Goal: Task Accomplishment & Management: Manage account settings

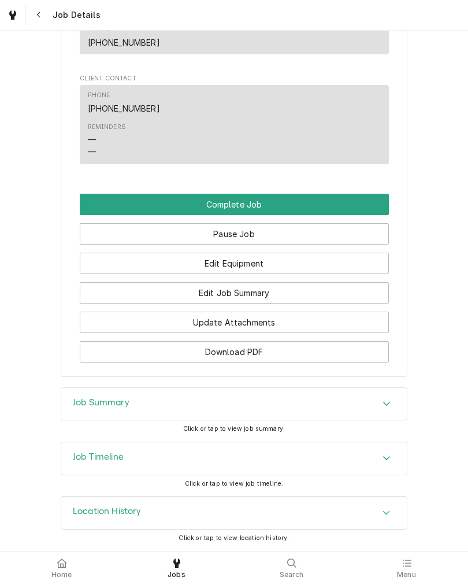
scroll to position [730, 0]
click at [332, 258] on button "Edit Equipment" at bounding box center [234, 263] width 309 height 21
click at [321, 289] on button "Edit Job Summary" at bounding box center [234, 292] width 309 height 21
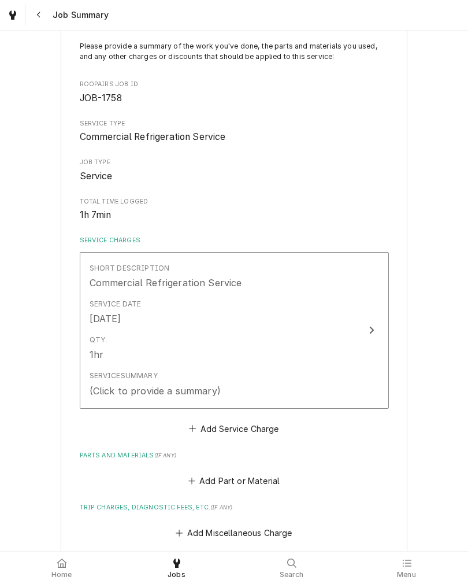
scroll to position [97, 0]
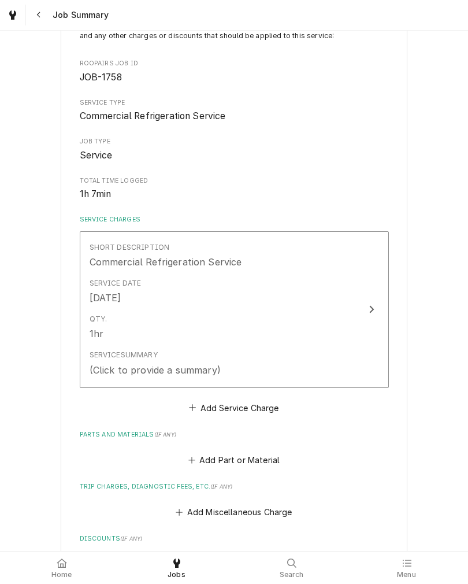
click at [347, 326] on div "Qty. 1hr" at bounding box center [222, 327] width 265 height 36
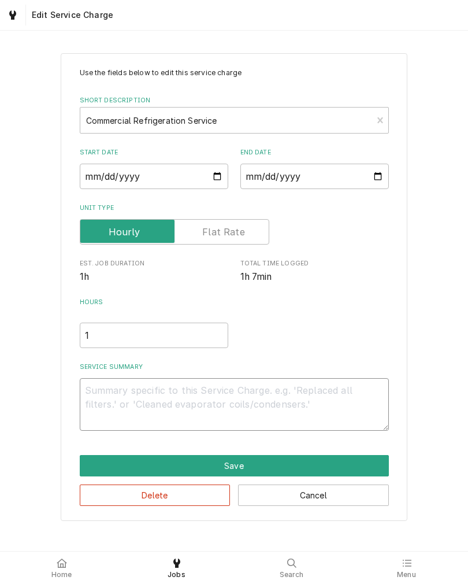
click at [206, 400] on textarea "Service Summary" at bounding box center [234, 404] width 309 height 53
type textarea "x"
type textarea "W"
type textarea "x"
type textarea "Wa"
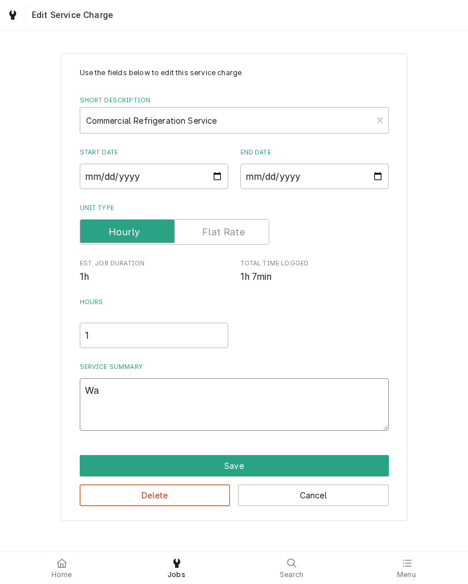
type textarea "x"
type textarea "Wat"
type textarea "x"
type textarea "Wate"
type textarea "x"
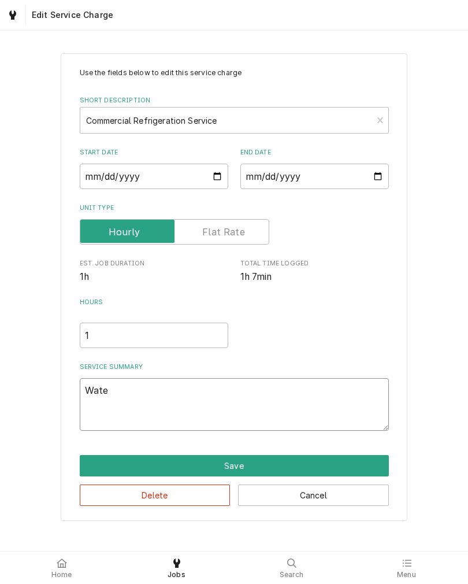
type textarea "Water"
type textarea "x"
type textarea "Water"
type textarea "x"
type textarea "Water i"
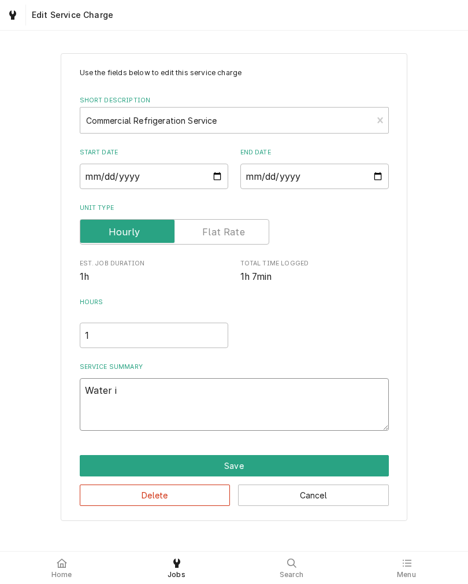
type textarea "x"
type textarea "Water in"
type textarea "x"
type textarea "Water in"
type textarea "x"
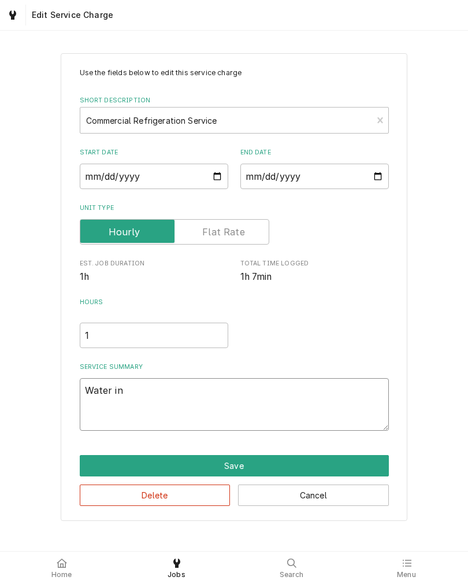
type textarea "Water in W"
type textarea "x"
type textarea "Water in Wa"
type textarea "x"
type textarea "Water in Wal"
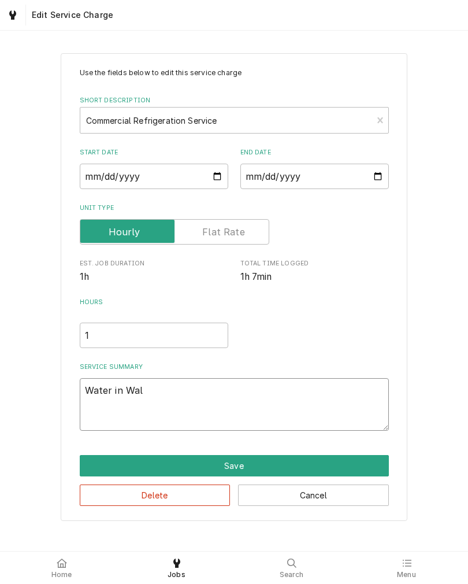
type textarea "x"
type textarea "Water in Walk"
type textarea "x"
type textarea "Water in Walk"
type textarea "x"
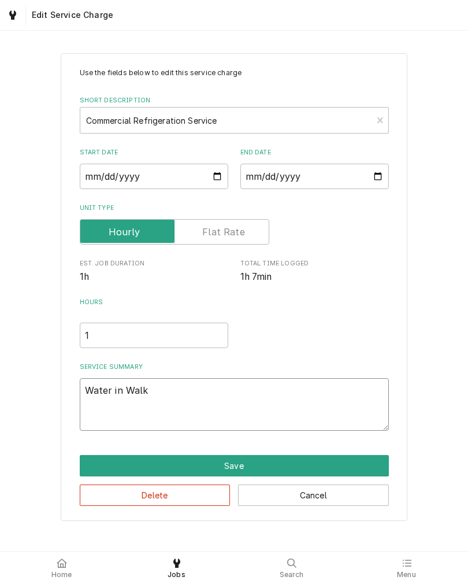
type textarea "Water in Walk"
type textarea "x"
type textarea "Water in Walk-"
type textarea "x"
type textarea "Water in Walk-i"
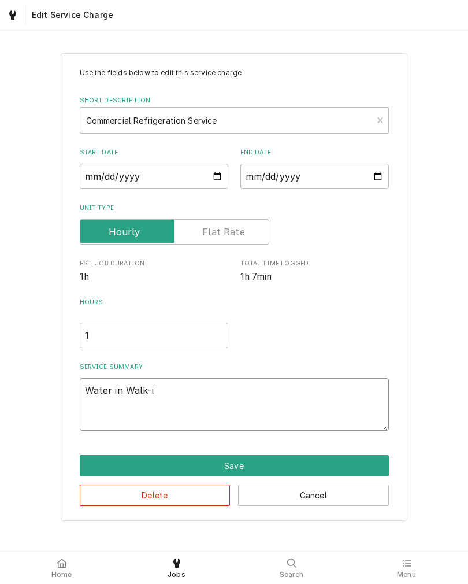
type textarea "x"
type textarea "Water in Walk-in"
type textarea "x"
type textarea "Water in Walk-in"
type textarea "x"
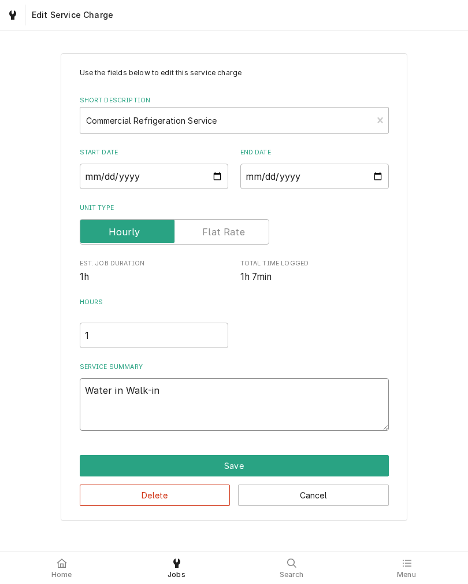
type textarea "Water in Walk-in c"
type textarea "x"
type textarea "Water in Walk-in co"
type textarea "x"
type textarea "Water in Walk-in coo"
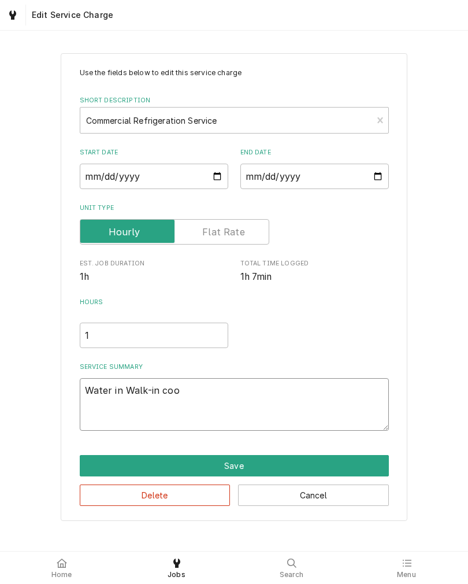
type textarea "x"
type textarea "Water in Walk-in cool"
type textarea "x"
type textarea "Water in Walk-in coole"
type textarea "x"
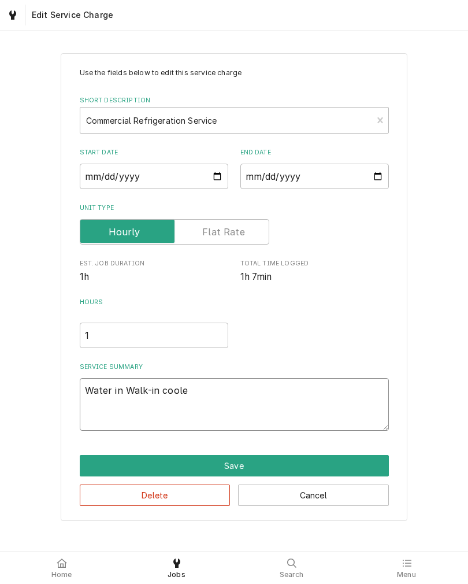
type textarea "Water in Walk-in cooler"
type textarea "x"
type textarea "Water in Walk-in cooler."
type textarea "x"
type textarea "Water in Walk-in cooler."
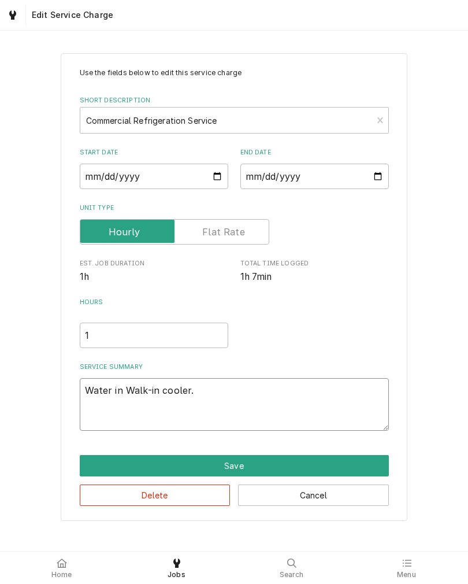
type textarea "x"
type textarea "Water in Walk-in cooler. D"
type textarea "x"
type textarea "Water in Walk-in cooler. Dra"
type textarea "x"
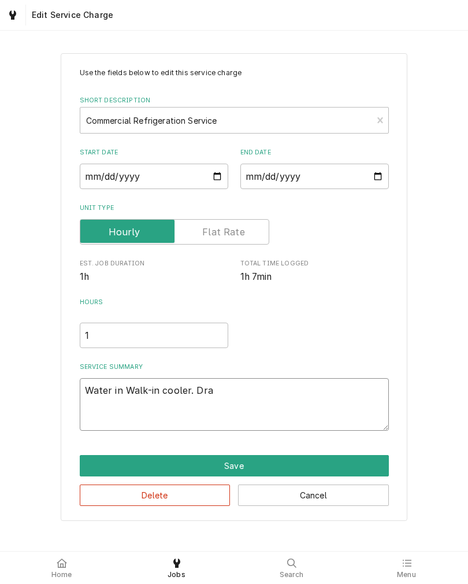
type textarea "Water in Walk-in cooler. Drai"
type textarea "x"
type textarea "Water in Walk-in cooler. Drain"
type textarea "x"
type textarea "Water in Walk-in cooler. Drain"
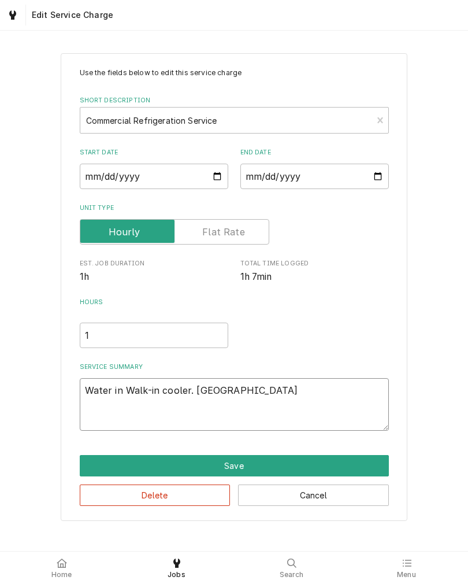
type textarea "x"
type textarea "Water in Walk-in cooler. Drain p"
type textarea "x"
type textarea "Water in Walk-in cooler. Drain pl"
type textarea "x"
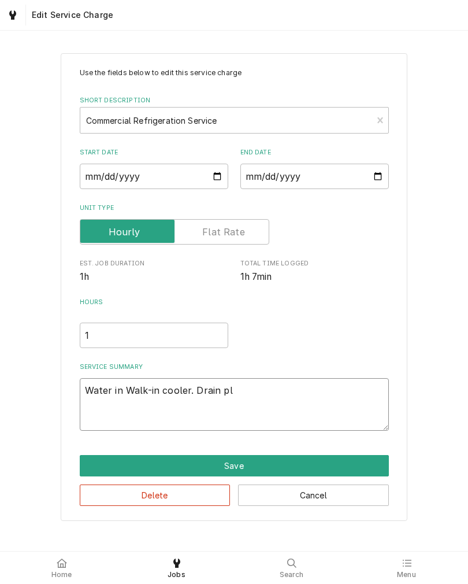
type textarea "Water in Walk-in cooler. Drain plu"
type textarea "x"
type textarea "Water in Walk-in cooler. Drain plug"
type textarea "x"
type textarea "Water in Walk-in cooler. Drain plugg"
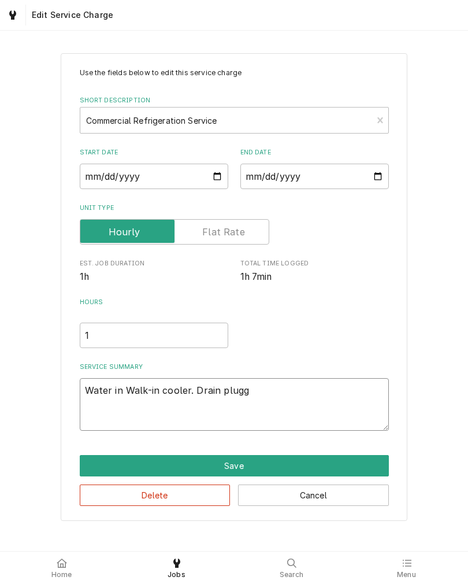
type textarea "x"
type textarea "Water in Walk-in cooler. Drain plugge"
type textarea "x"
type textarea "Water in Walk-in cooler. Drain plugged"
type textarea "x"
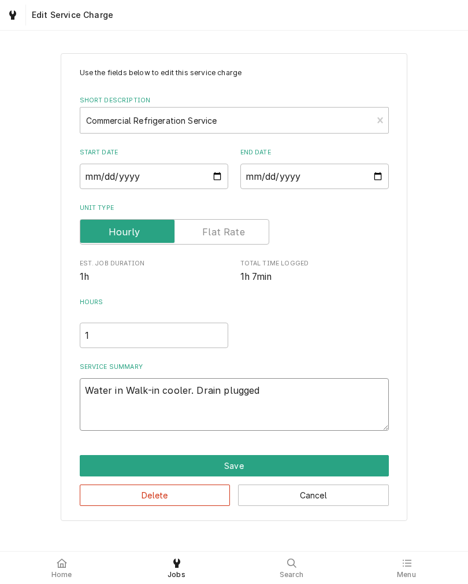
type textarea "Water in Walk-in cooler. Drain plugged,"
type textarea "x"
type textarea "Water in Walk-in cooler. Drain plugged,"
type textarea "x"
type textarea "Water in Walk-in cooler. Drain plugged, p"
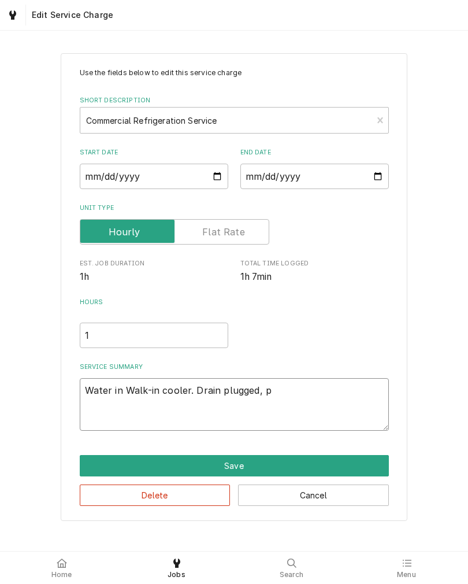
type textarea "x"
type textarea "Water in Walk-in cooler. Drain plugged, pa"
type textarea "x"
type textarea "Water in Walk-in cooler. Drain plugged, pan"
type textarea "x"
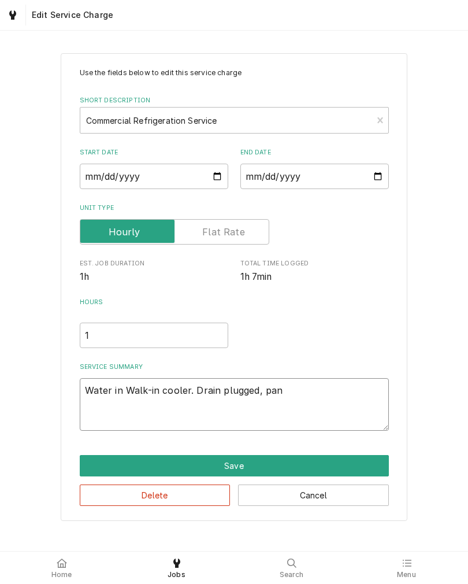
type textarea "Water in Walk-in cooler. Drain plugged, pan"
type textarea "x"
type textarea "Water in Walk-in cooler. Drain plugged, pan o"
type textarea "x"
type textarea "Water in Walk-in cooler. Drain plugged, pan ov"
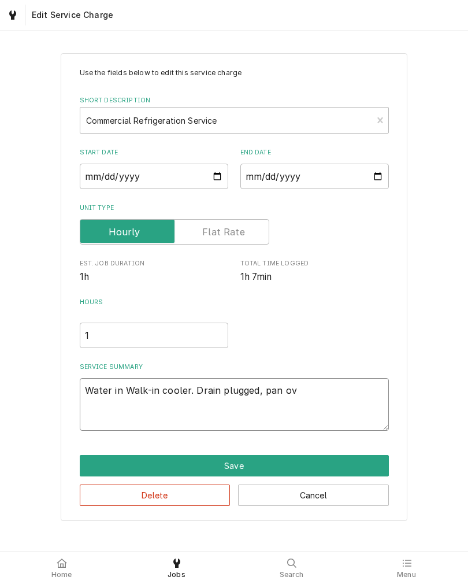
type textarea "x"
type textarea "Water in Walk-in cooler. Drain plugged, pan ove"
type textarea "x"
type textarea "Water in Walk-in cooler. Drain plugged, pan over"
type textarea "x"
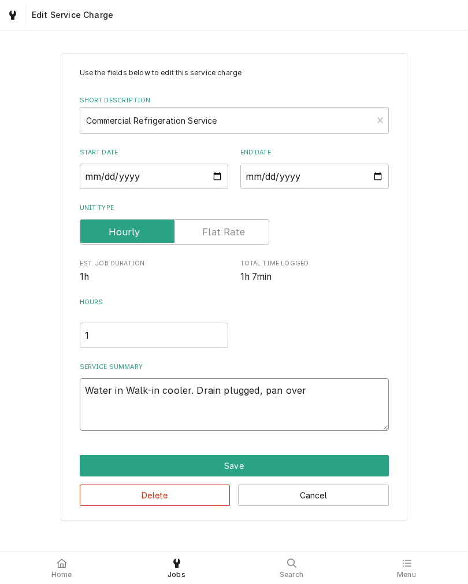
type textarea "Water in Walk-in cooler. Drain plugged, pan overl"
type textarea "x"
type textarea "Water in Walk-in cooler. Drain plugged, pan over"
type textarea "x"
type textarea "Water in Walk-in cooler. Drain plugged, pan overf"
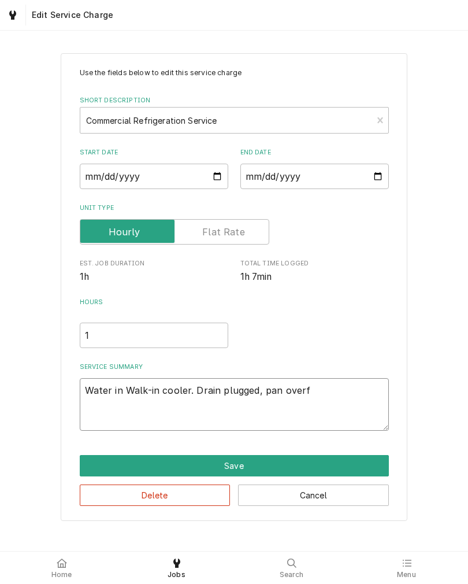
type textarea "x"
type textarea "Water in Walk-in cooler. Drain plugged, pan overfl"
type textarea "x"
type textarea "Water in Walk-in cooler. Drain plugged, pan overflo"
type textarea "x"
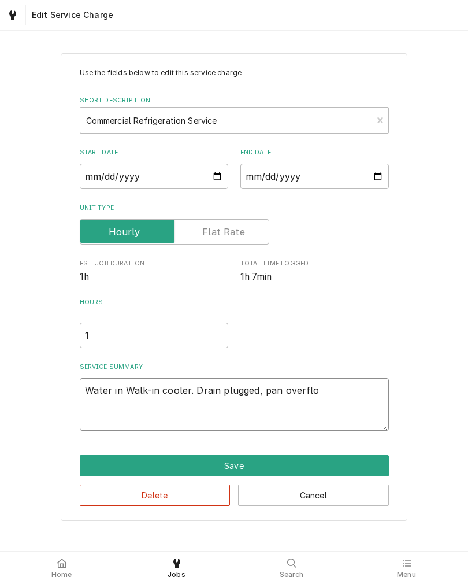
type textarea "Water in Walk-in cooler. Drain plugged, pan overflow"
type textarea "x"
type textarea "Water in Walk-in cooler. Drain plugged, pan overflowi"
type textarea "x"
type textarea "Water in Walk-in cooler. Drain plugged, pan overflowin"
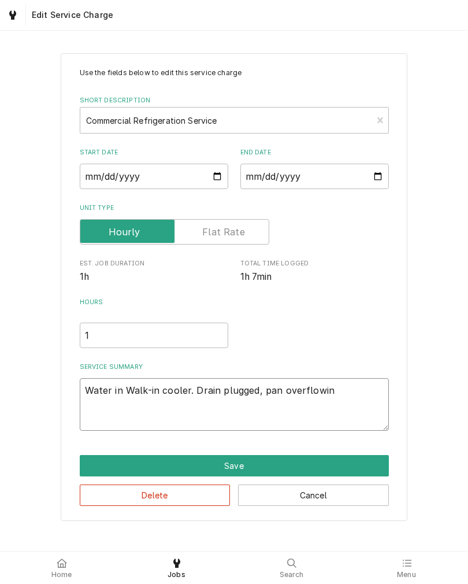
type textarea "x"
type textarea "Water in Walk-in cooler. Drain plugged, pan overflowing"
type textarea "x"
type textarea "Water in Walk-in cooler. Drain plugged, pan overflowing."
type textarea "x"
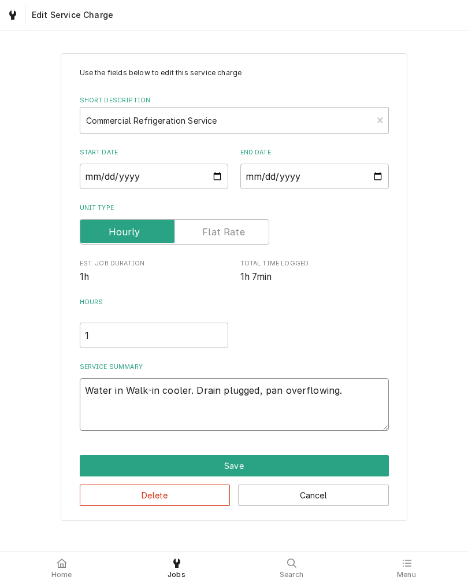
type textarea "Water in Walk-in cooler. Drain plugged, pan overflowing."
type textarea "x"
type textarea "Water in Walk-in cooler. Drain plugged, pan overflowing. V"
type textarea "x"
type textarea "Water in Walk-in cooler. Drain plugged, pan overflowing. Va"
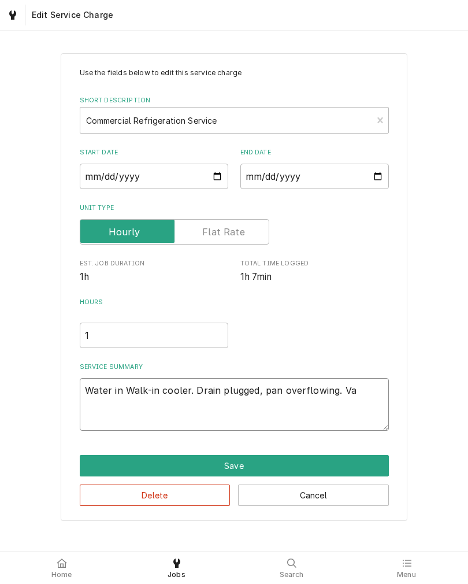
type textarea "x"
type textarea "Water in Walk-in cooler. Drain plugged, pan overflowing. Vac"
type textarea "x"
type textarea "Water in Walk-in cooler. Drain plugged, pan overflowing. Vacu"
type textarea "x"
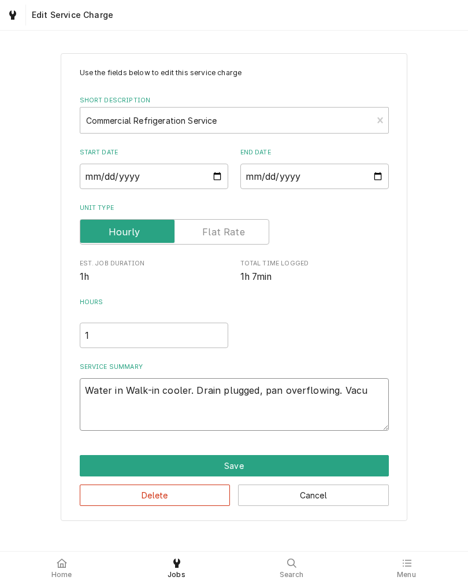
type textarea "Water in Walk-in cooler. Drain plugged, pan overflowing. Vacuu"
type textarea "x"
type textarea "Water in Walk-in cooler. Drain plugged, pan overflowing. Vacuum"
type textarea "x"
type textarea "Water in Walk-in cooler. Drain plugged, pan overflowing. Vacuume"
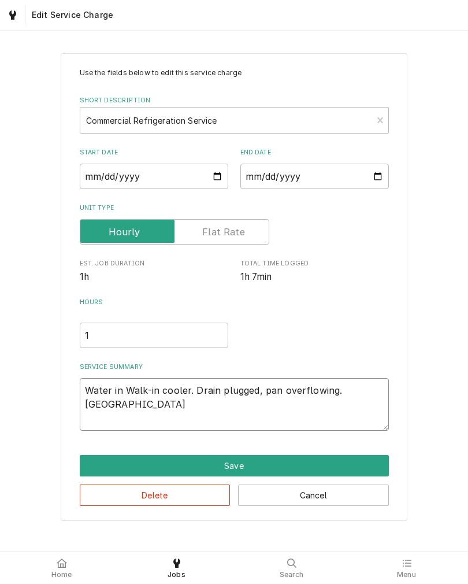
type textarea "x"
type textarea "Water in Walk-in cooler. Drain plugged, pan overflowing. Vacuumed"
type textarea "x"
type textarea "Water in Walk-in cooler. Drain plugged, pan overflowing. Vacuumed"
type textarea "x"
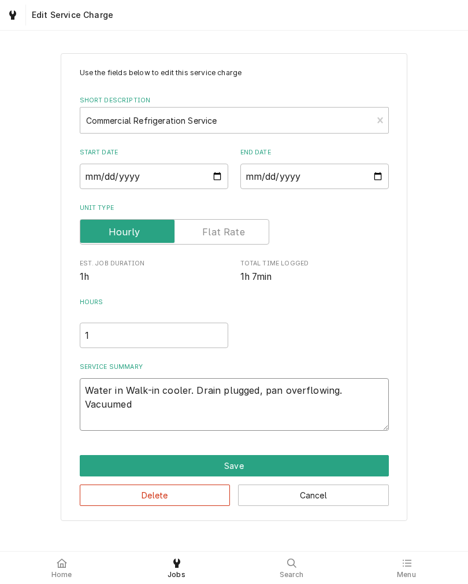
type textarea "Water in Walk-in cooler. Drain plugged, pan overflowing. Vacuumed o"
type textarea "x"
type textarea "Water in Walk-in cooler. Drain plugged, pan overflowing. Vacuumed ou"
type textarea "x"
type textarea "Water in Walk-in cooler. Drain plugged, pan overflowing. Vacuumed out"
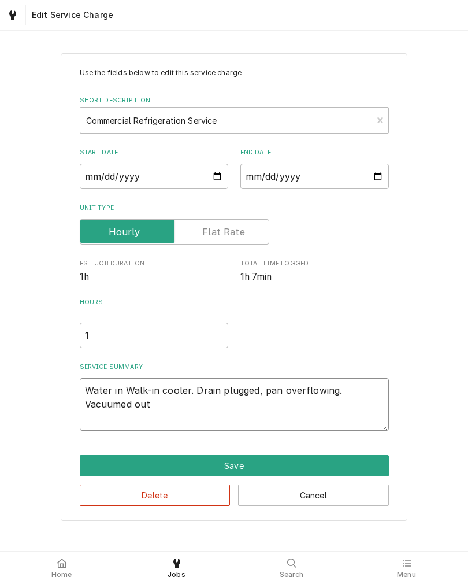
type textarea "x"
type textarea "Water in Walk-in cooler. Drain plugged, pan overflowing. Vacuumed out"
type textarea "x"
type textarea "Water in Walk-in cooler. Drain plugged, pan overflowing. Vacuumed out d"
type textarea "x"
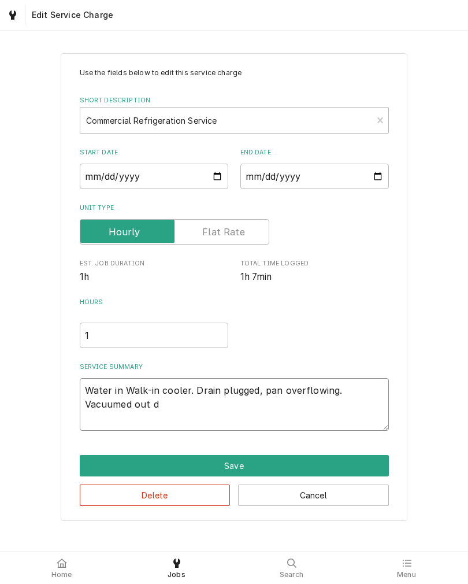
type textarea "Water in Walk-in cooler. Drain plugged, pan overflowing. Vacuumed out dr"
type textarea "x"
type textarea "Water in Walk-in cooler. Drain plugged, pan overflowing. Vacuumed out dra"
type textarea "x"
type textarea "Water in Walk-in cooler. Drain plugged, pan overflowing. Vacuumed out drai"
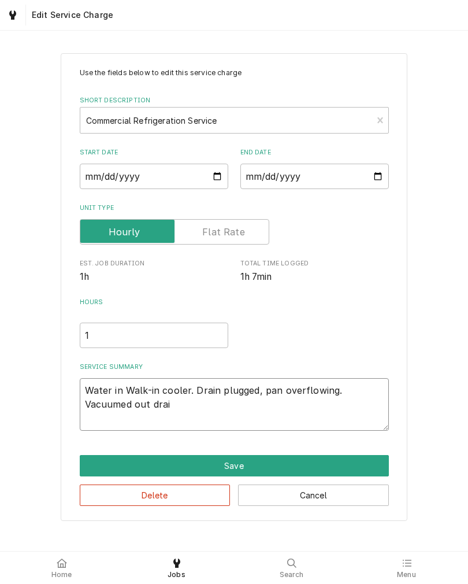
type textarea "x"
type textarea "Water in Walk-in cooler. Drain plugged, pan overflowing. Vacuumed out drain"
type textarea "x"
type textarea "Water in Walk-in cooler. Drain plugged, pan overflowing. Vacuumed out drain"
type textarea "x"
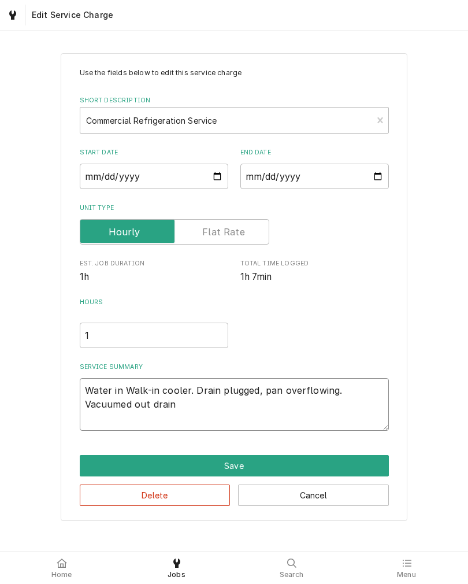
type textarea "Water in Walk-in cooler. Drain plugged, pan overflowing. Vacuumed out drain a"
type textarea "x"
type textarea "Water in Walk-in cooler. Drain plugged, pan overflowing. Vacuumed out drain an"
type textarea "x"
type textarea "Water in Walk-in cooler. Drain plugged, pan overflowing. Vacuumed out drain and"
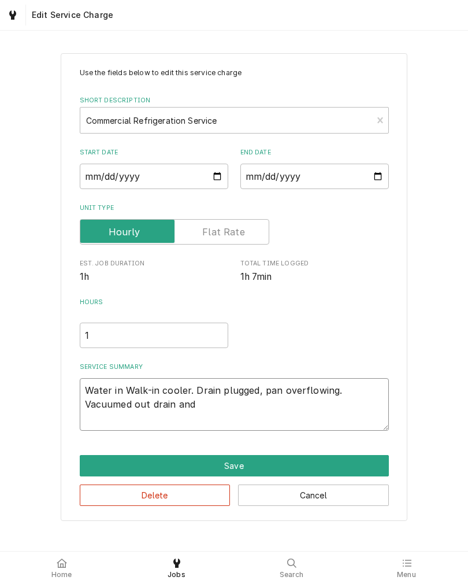
type textarea "x"
type textarea "Water in Walk-in cooler. Drain plugged, pan overflowing. Vacuumed out drain and"
type textarea "x"
type textarea "Water in Walk-in cooler. Drain plugged, pan overflowing. Vacuumed out drain and…"
type textarea "x"
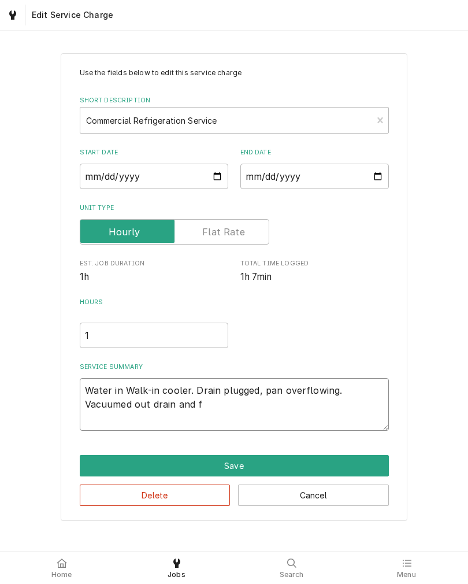
type textarea "Water in Walk-in cooler. Drain plugged, pan overflowing. Vacuumed out drain and…"
type textarea "x"
type textarea "Water in Walk-in cooler. Drain plugged, pan overflowing. Vacuumed out drain and…"
type textarea "x"
type textarea "Water in Walk-in cooler. Drain plugged, pan overflowing. Vacuumed out drain and…"
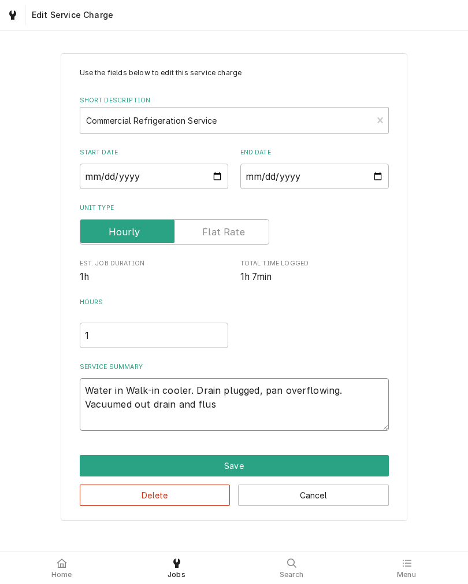
type textarea "x"
type textarea "Water in Walk-in cooler. Drain plugged, pan overflowing. Vacuumed out drain and…"
type textarea "x"
type textarea "Water in Walk-in cooler. Drain plugged, pan overflowing. Vacuumed out drain and…"
type textarea "x"
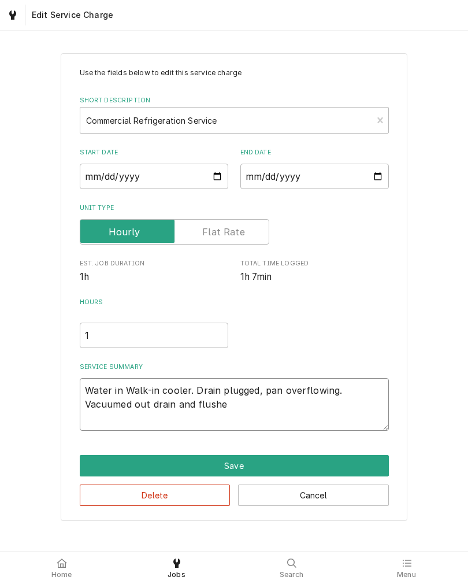
type textarea "Water in Walk-in cooler. Drain plugged, pan overflowing. Vacuumed out drain and…"
type textarea "x"
type textarea "Water in Walk-in cooler. Drain plugged, pan overflowing. Vacuumed out drain and…"
type textarea "x"
type textarea "Water in Walk-in cooler. Drain plugged, pan overflowing. Vacuumed out drain and…"
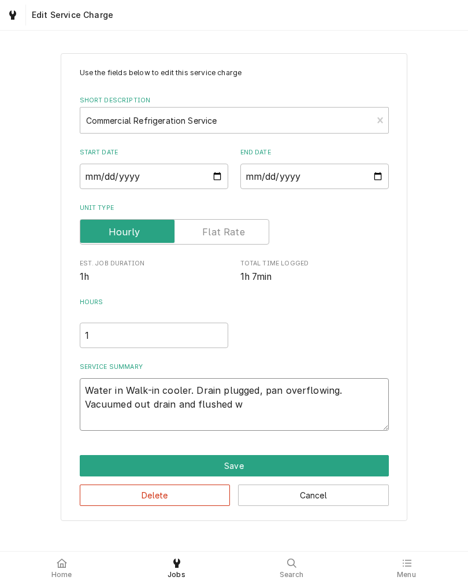
type textarea "x"
type textarea "Water in Walk-in cooler. Drain plugged, pan overflowing. Vacuumed out drain and…"
type textarea "x"
type textarea "Water in Walk-in cooler. Drain plugged, pan overflowing. Vacuumed out drain and…"
type textarea "x"
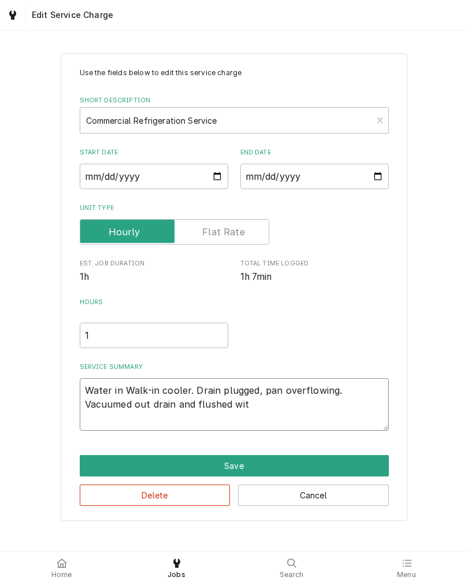
type textarea "Water in Walk-in cooler. Drain plugged, pan overflowing. Vacuumed out drain and…"
type textarea "x"
type textarea "Water in Walk-in cooler. Drain plugged, pan overflowing. Vacuumed out drain and…"
type textarea "x"
type textarea "Water in Walk-in cooler. Drain plugged, pan overflowing. Vacuumed out drain and…"
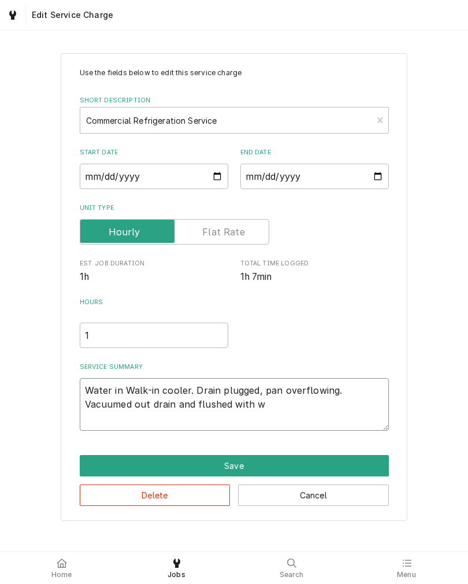
type textarea "x"
type textarea "Water in Walk-in cooler. Drain plugged, pan overflowing. Vacuumed out drain and…"
type textarea "x"
type textarea "Water in Walk-in cooler. Drain plugged, pan overflowing. Vacuumed out drain and…"
type textarea "x"
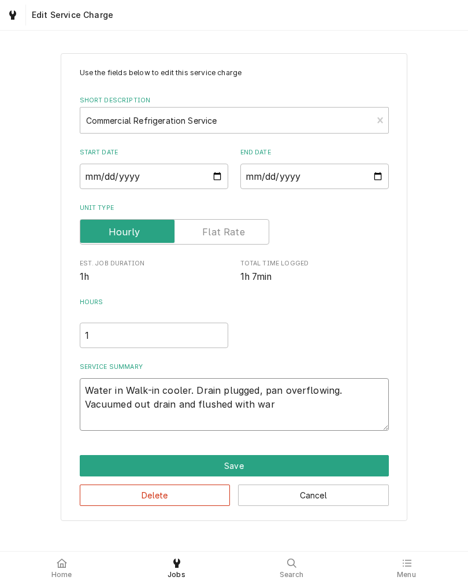
type textarea "Water in Walk-in cooler. Drain plugged, pan overflowing. Vacuumed out drain and…"
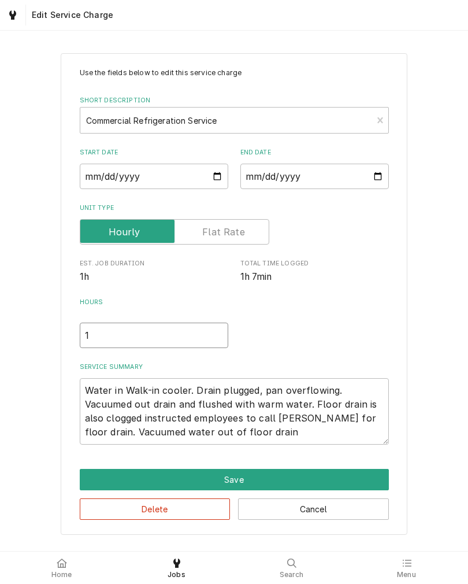
click at [178, 341] on input "1" at bounding box center [154, 334] width 149 height 25
click at [329, 442] on textarea "Water in Walk-in cooler. Drain plugged, pan overflowing. Vacuumed out drain and…" at bounding box center [234, 411] width 309 height 66
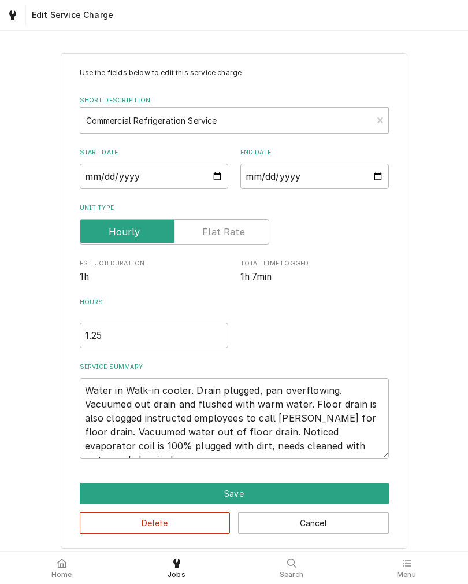
click at [426, 439] on div "Use the fields below to edit this service charge Short Description Commercial R…" at bounding box center [234, 300] width 468 height 515
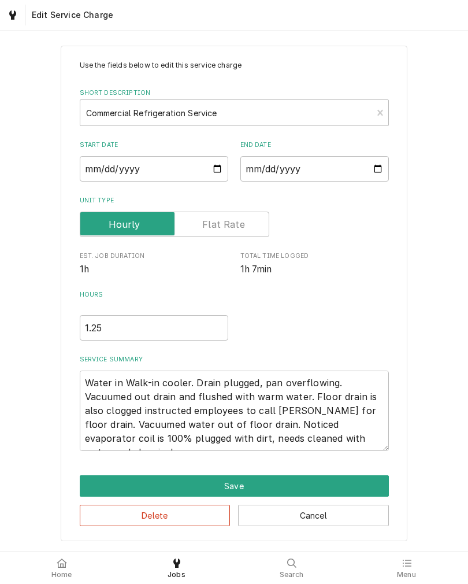
click at [314, 478] on button "Save" at bounding box center [234, 485] width 309 height 21
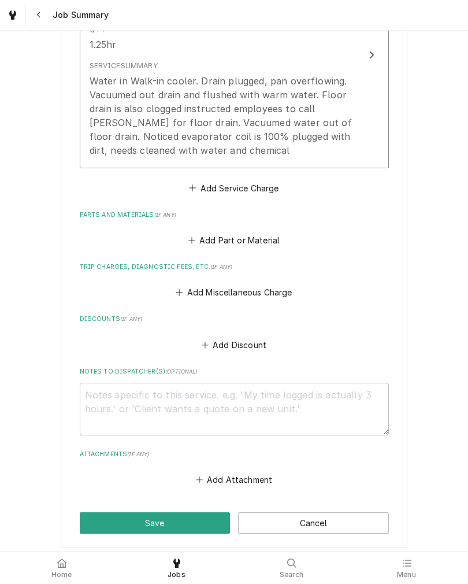
scroll to position [385, 0]
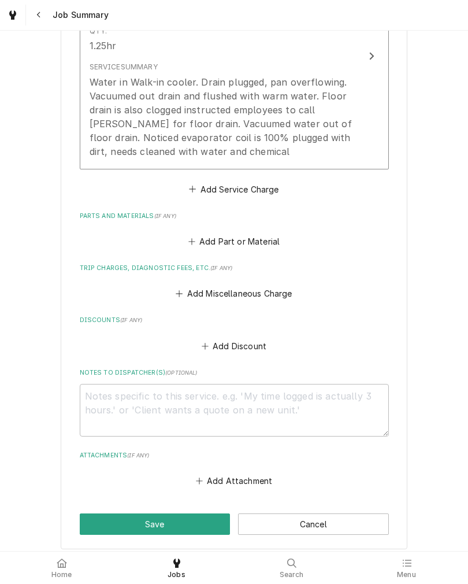
click at [286, 297] on button "Add Miscellaneous Charge" at bounding box center [234, 293] width 120 height 16
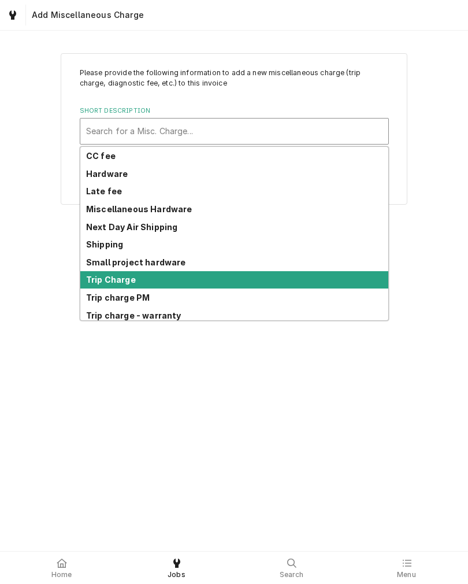
click at [161, 276] on div "Trip Charge" at bounding box center [234, 280] width 308 height 18
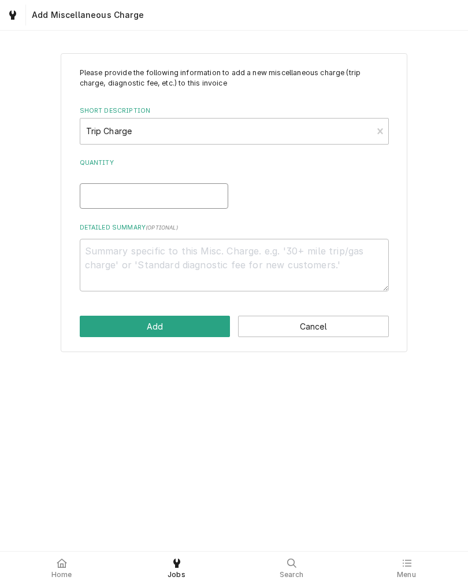
click at [192, 184] on input "Quantity" at bounding box center [154, 195] width 149 height 25
click at [176, 331] on button "Add" at bounding box center [155, 326] width 151 height 21
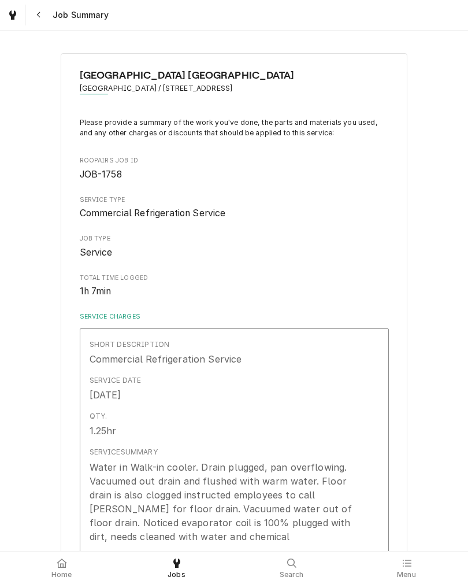
scroll to position [385, 0]
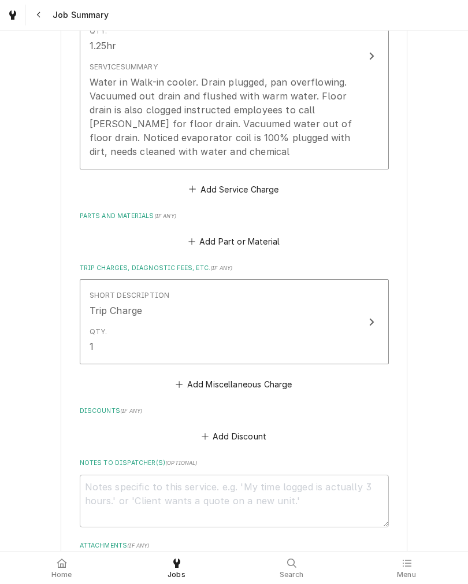
click at [357, 142] on button "Short Description Commercial Refrigeration Service Service Date Aug 26, 2025 Qt…" at bounding box center [234, 56] width 309 height 226
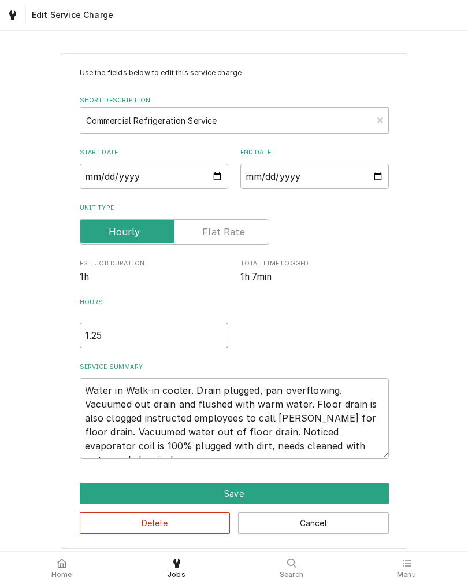
click at [185, 338] on input "1.25" at bounding box center [154, 334] width 149 height 25
click at [339, 492] on button "Save" at bounding box center [234, 493] width 309 height 21
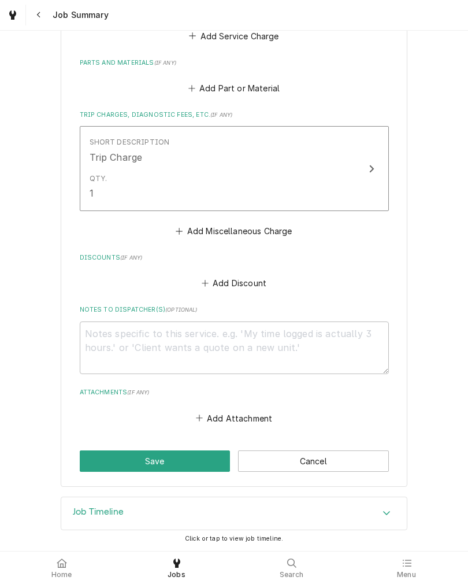
scroll to position [542, 0]
click at [269, 413] on button "Add Attachment" at bounding box center [234, 418] width 81 height 16
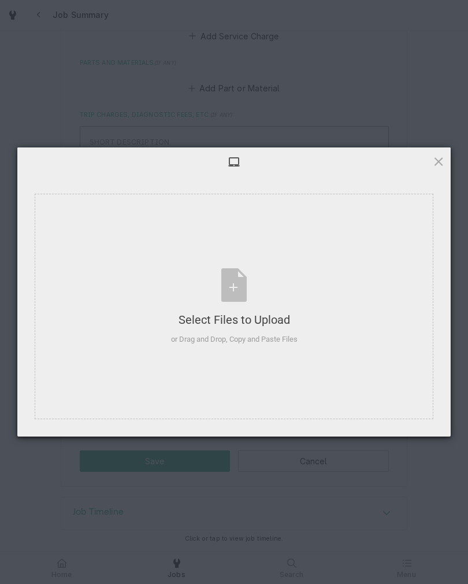
click at [439, 166] on span at bounding box center [438, 161] width 13 height 13
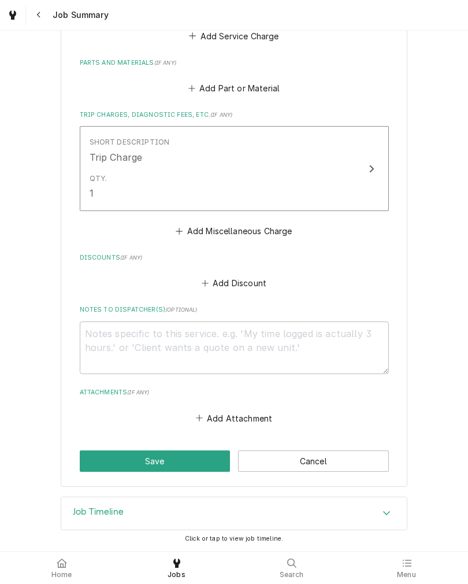
click at [199, 451] on button "Save" at bounding box center [155, 460] width 151 height 21
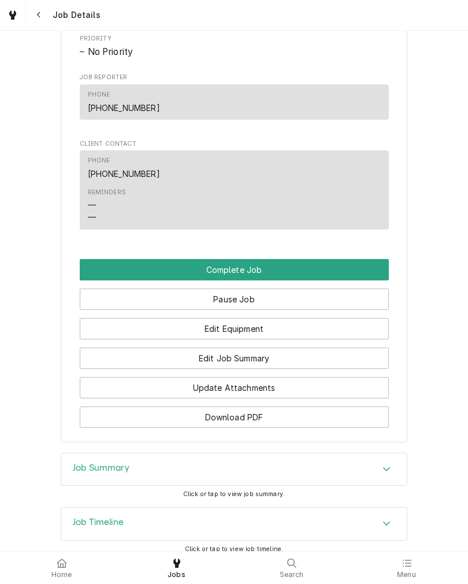
scroll to position [777, 0]
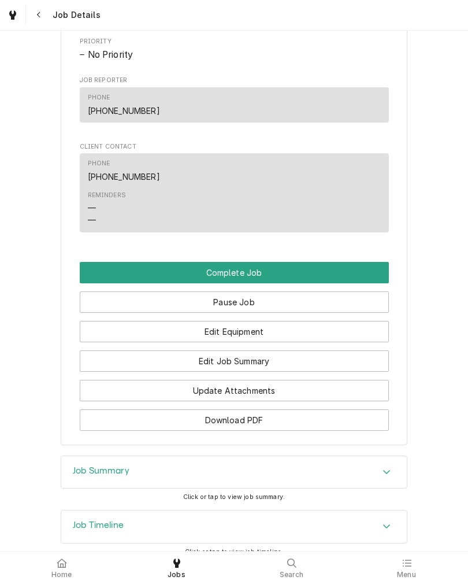
click at [350, 283] on button "Complete Job" at bounding box center [234, 272] width 309 height 21
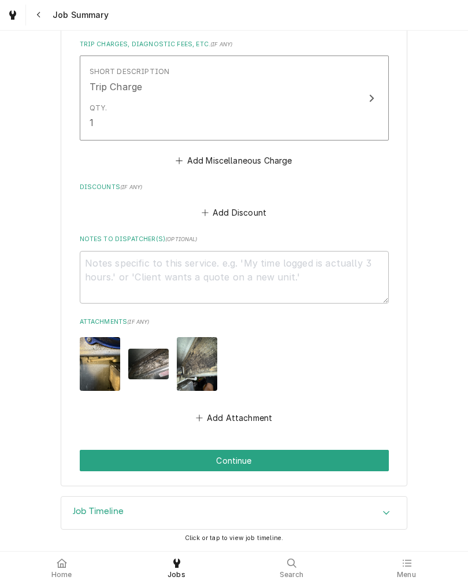
scroll to position [612, 0]
click at [336, 461] on button "Continue" at bounding box center [234, 460] width 309 height 21
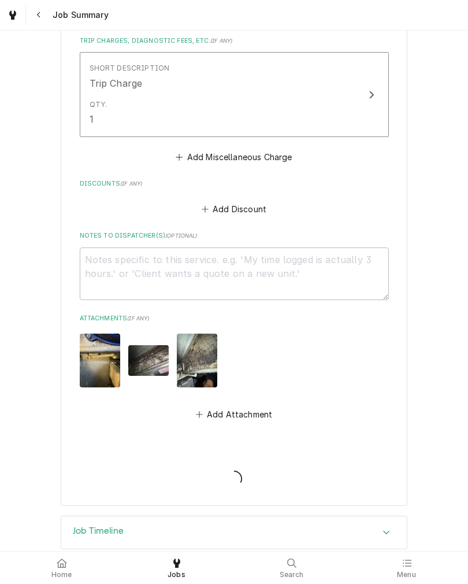
type textarea "x"
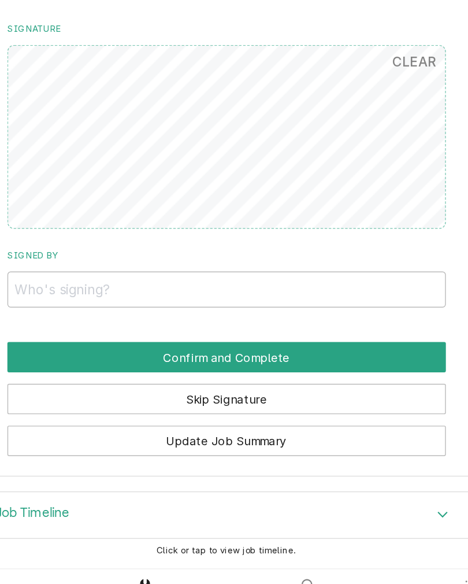
scroll to position [649, 0]
click at [80, 342] on input "Signed By" at bounding box center [234, 354] width 309 height 25
type input "Sai"
click at [80, 391] on button "Confirm and Complete" at bounding box center [234, 401] width 309 height 21
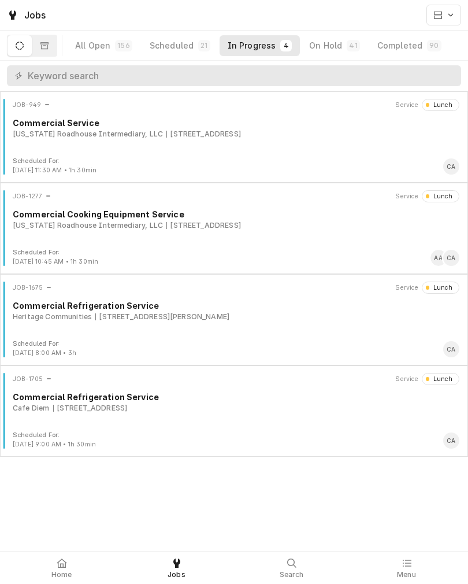
click at [421, 580] on link "Menu" at bounding box center [407, 568] width 114 height 28
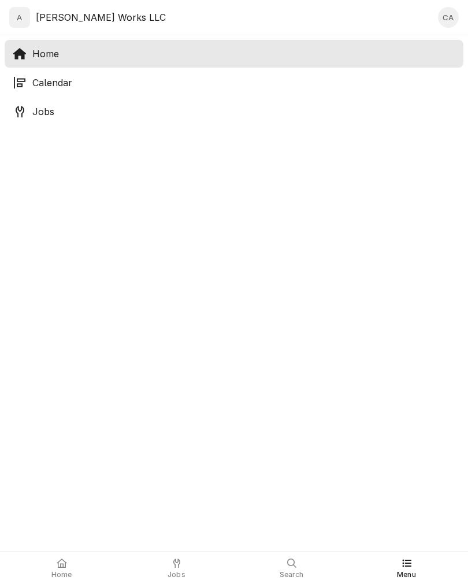
click at [62, 576] on span "Home" at bounding box center [61, 574] width 21 height 9
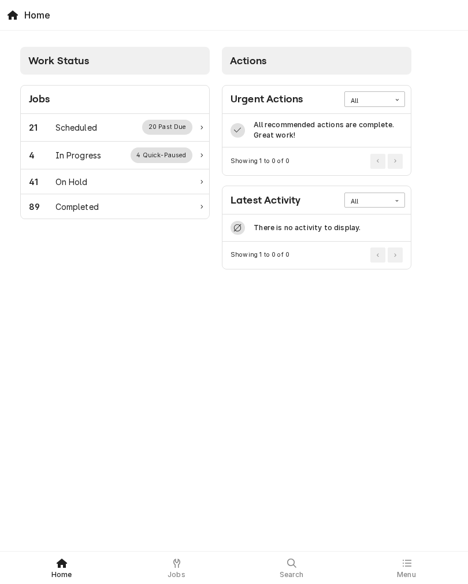
click at [76, 209] on div "Completed" at bounding box center [76, 207] width 43 height 12
click at [87, 207] on div "Completed" at bounding box center [76, 207] width 43 height 12
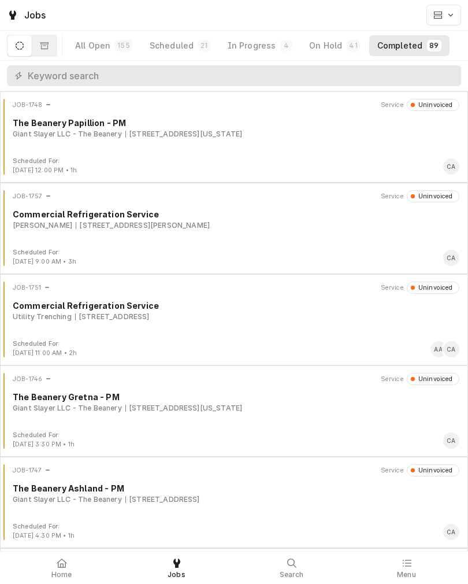
click at [331, 44] on div "On Hold" at bounding box center [325, 46] width 33 height 12
